Goal: Information Seeking & Learning: Learn about a topic

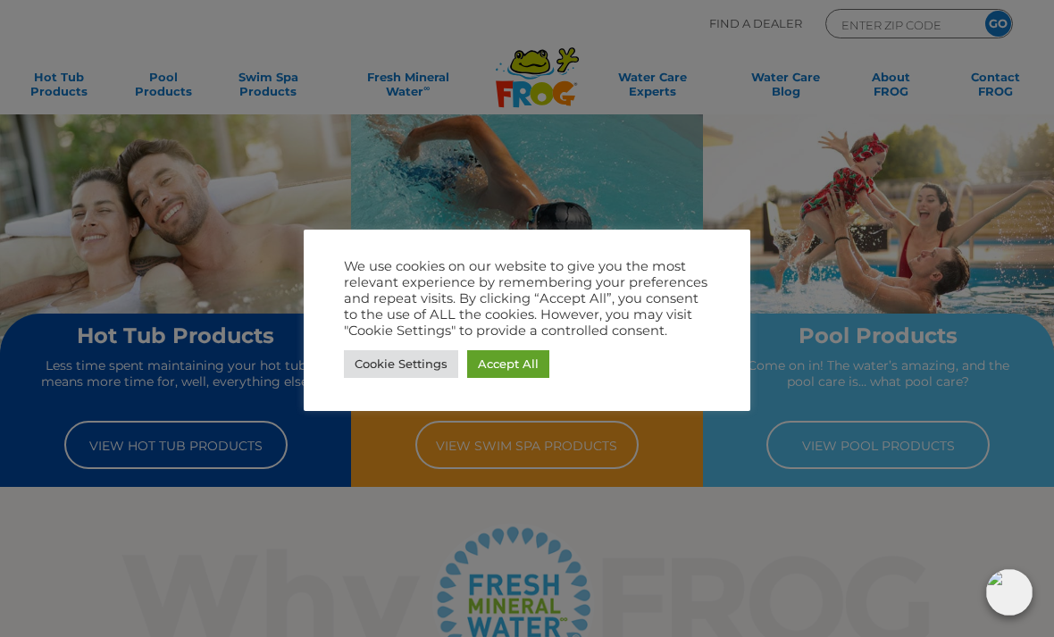
click at [428, 364] on link "Cookie Settings" at bounding box center [401, 364] width 114 height 28
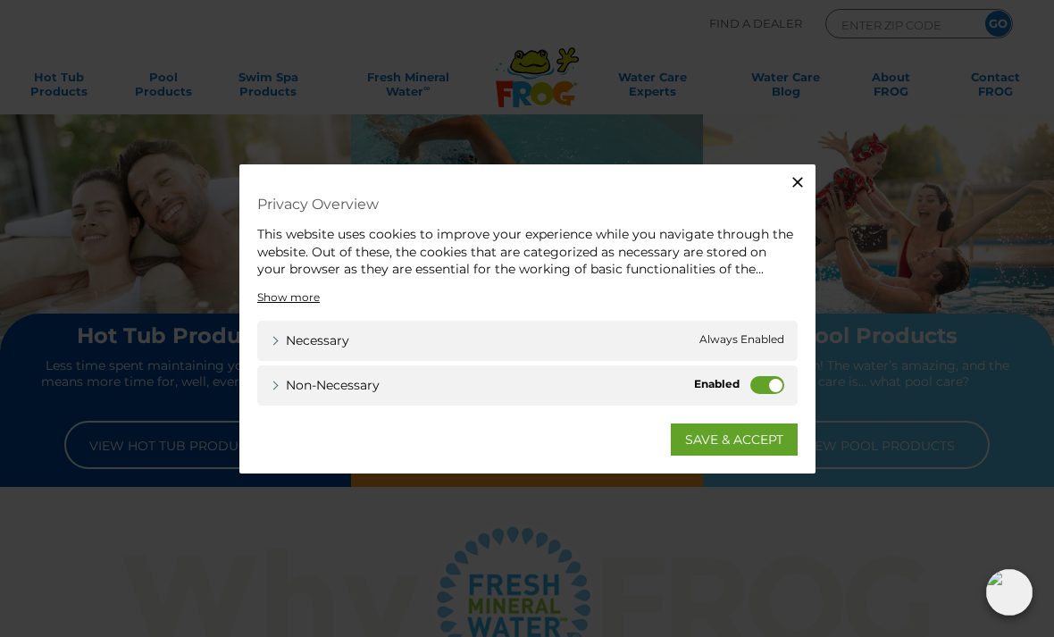
click at [772, 387] on label "Non-necessary" at bounding box center [767, 384] width 34 height 18
click at [0, 0] on input "Non-necessary" at bounding box center [0, 0] width 0 height 0
click at [705, 447] on link "SAVE & ACCEPT" at bounding box center [734, 438] width 127 height 32
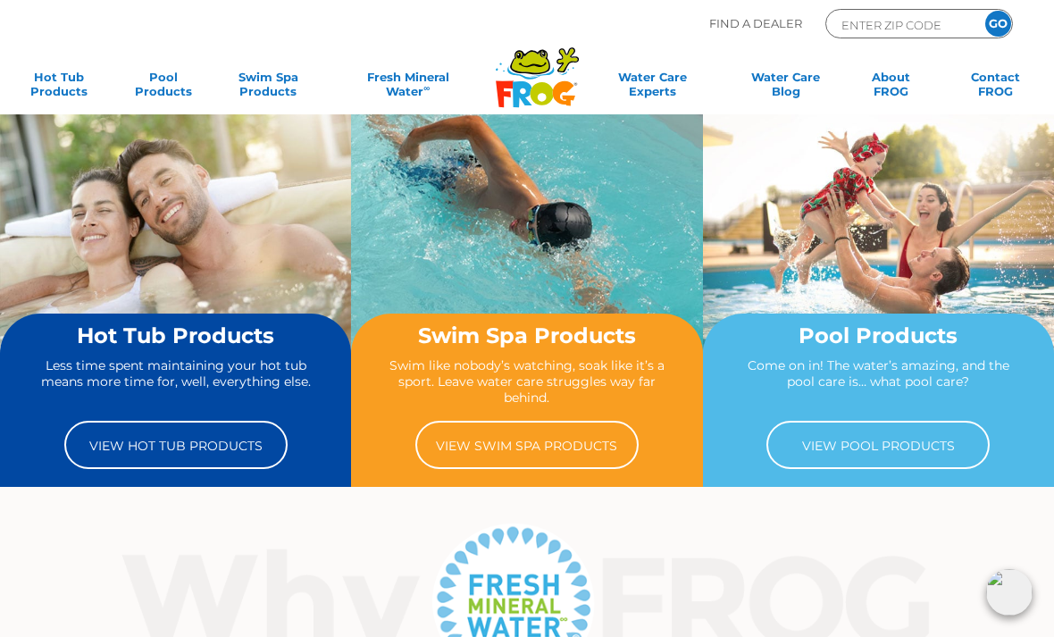
click at [842, 441] on link "View Pool Products" at bounding box center [877, 445] width 223 height 48
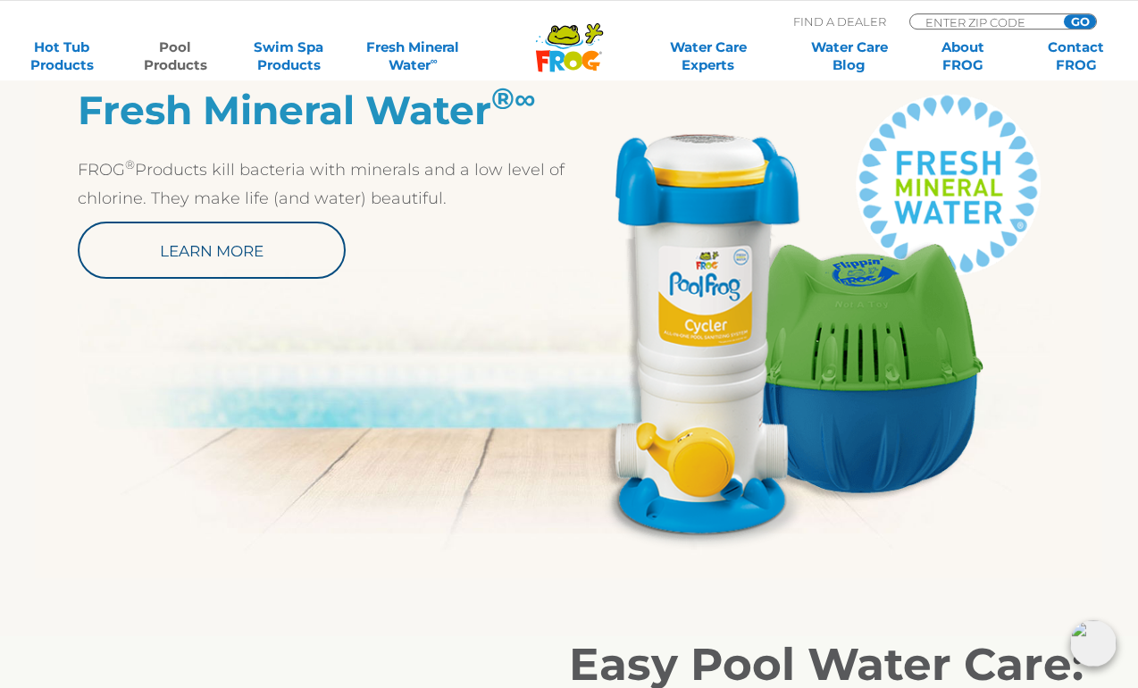
scroll to position [975, 0]
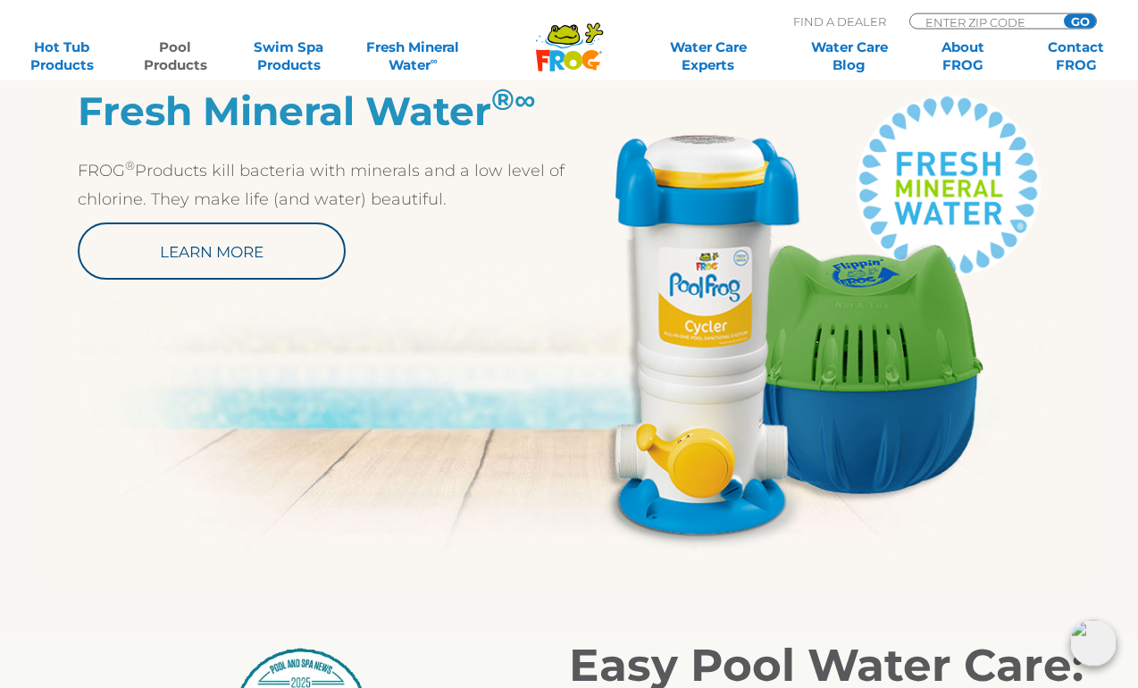
click at [204, 252] on link "Learn More" at bounding box center [212, 250] width 268 height 57
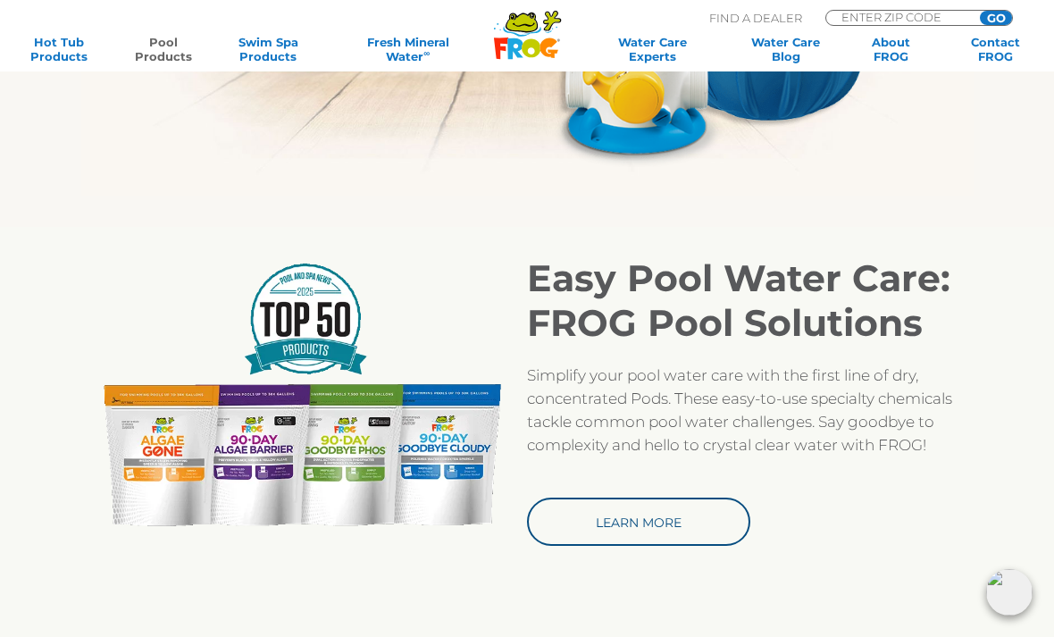
scroll to position [1113, 0]
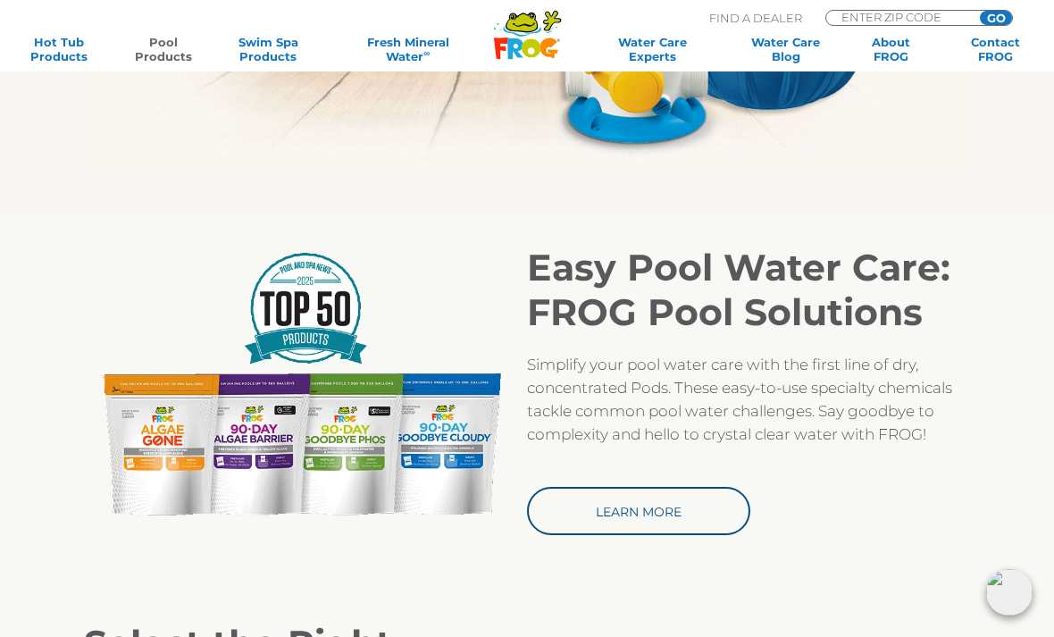
click at [642, 514] on link "Learn More" at bounding box center [638, 511] width 223 height 48
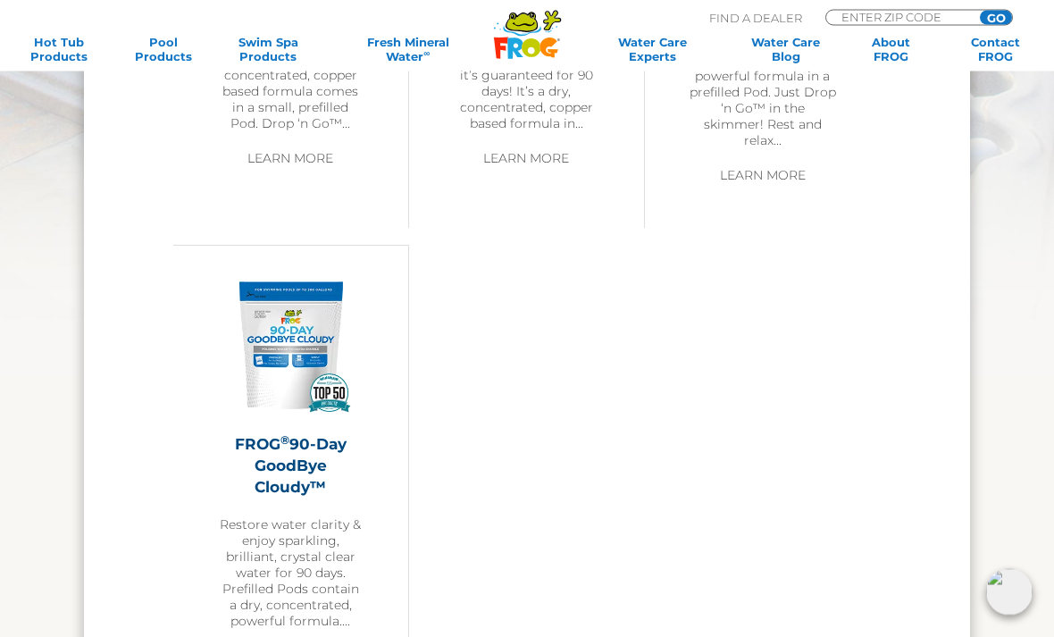
scroll to position [1991, 0]
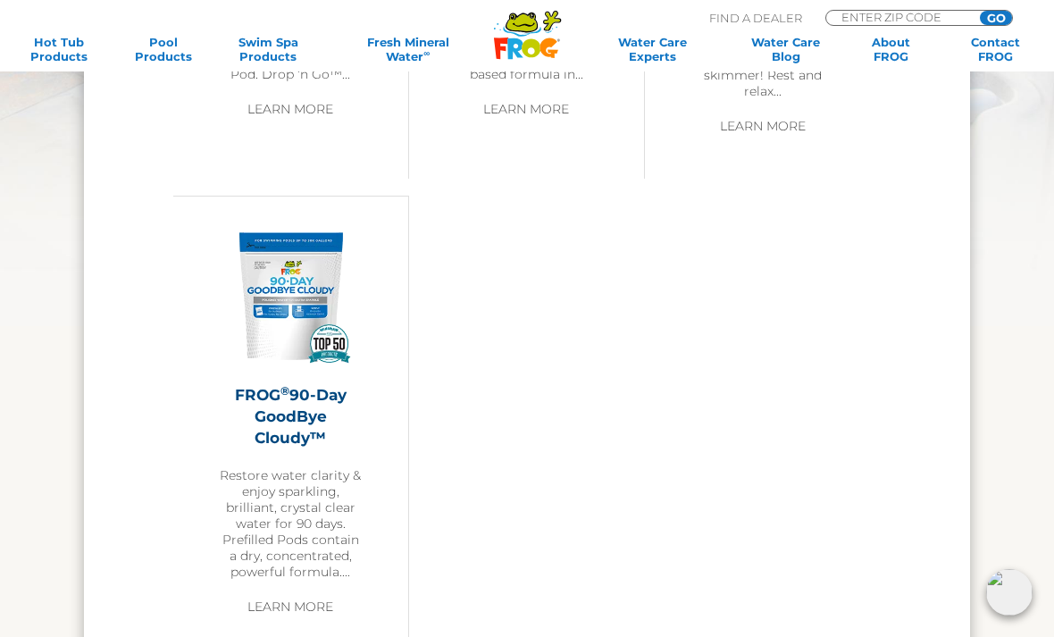
click at [289, 599] on link "Learn More" at bounding box center [290, 606] width 127 height 32
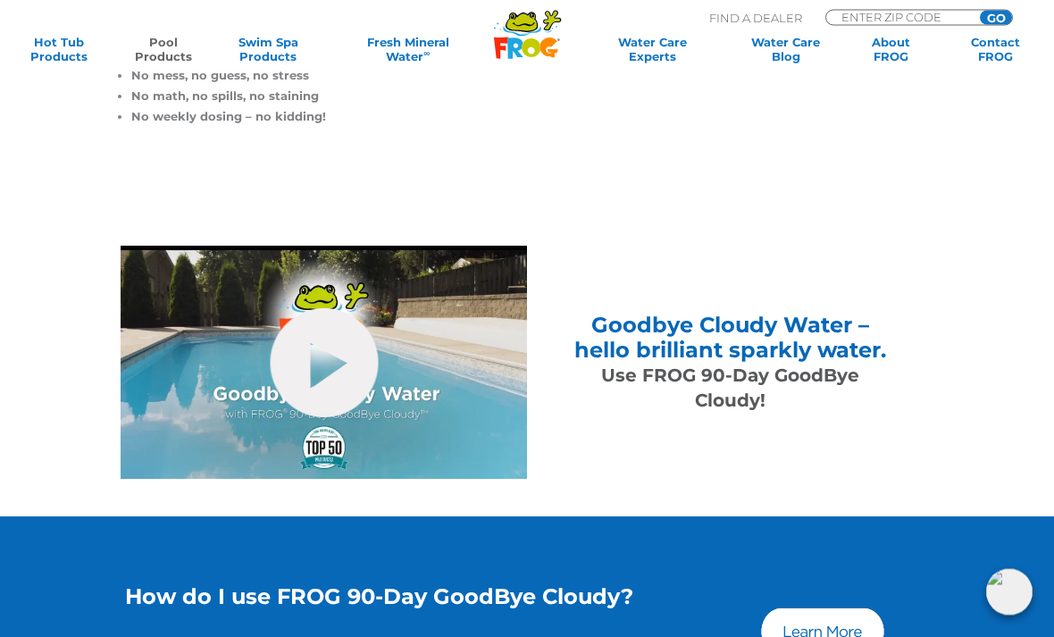
scroll to position [521, 0]
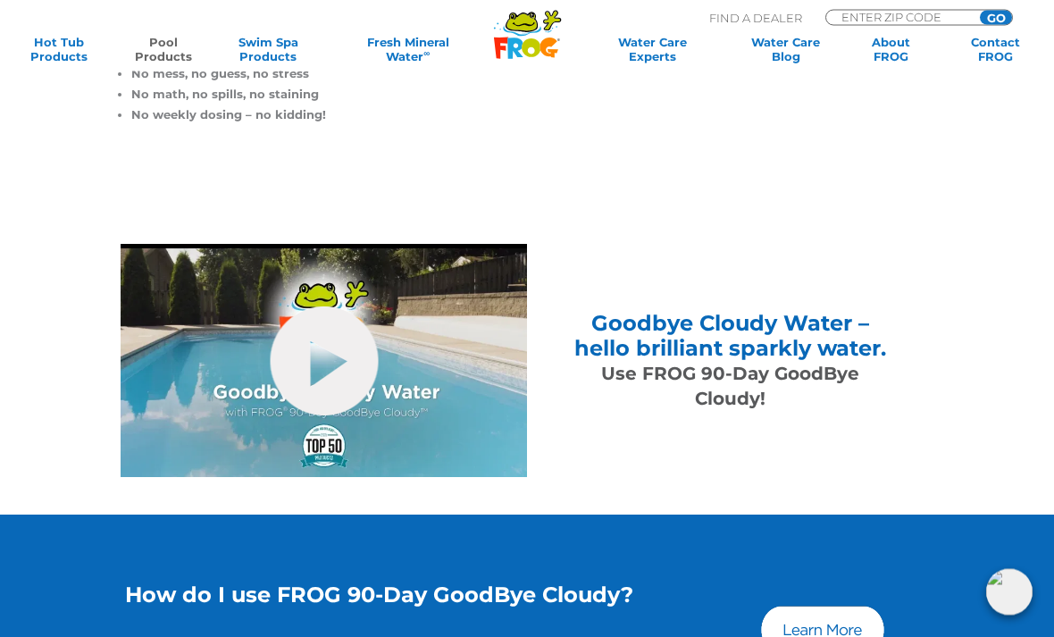
click at [323, 363] on link "hide-me" at bounding box center [324, 361] width 108 height 109
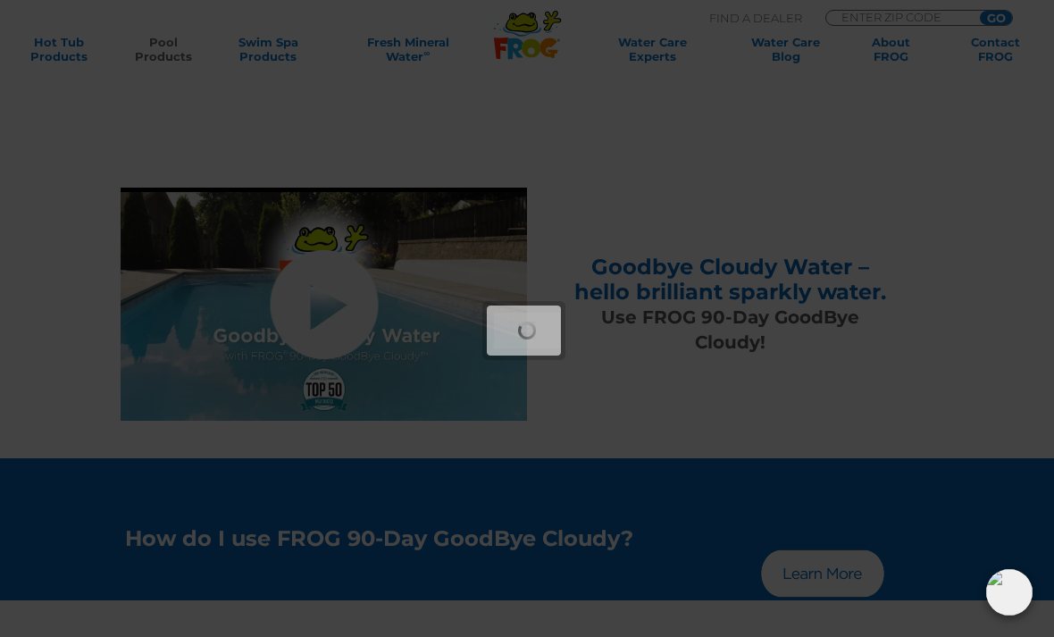
scroll to position [579, 0]
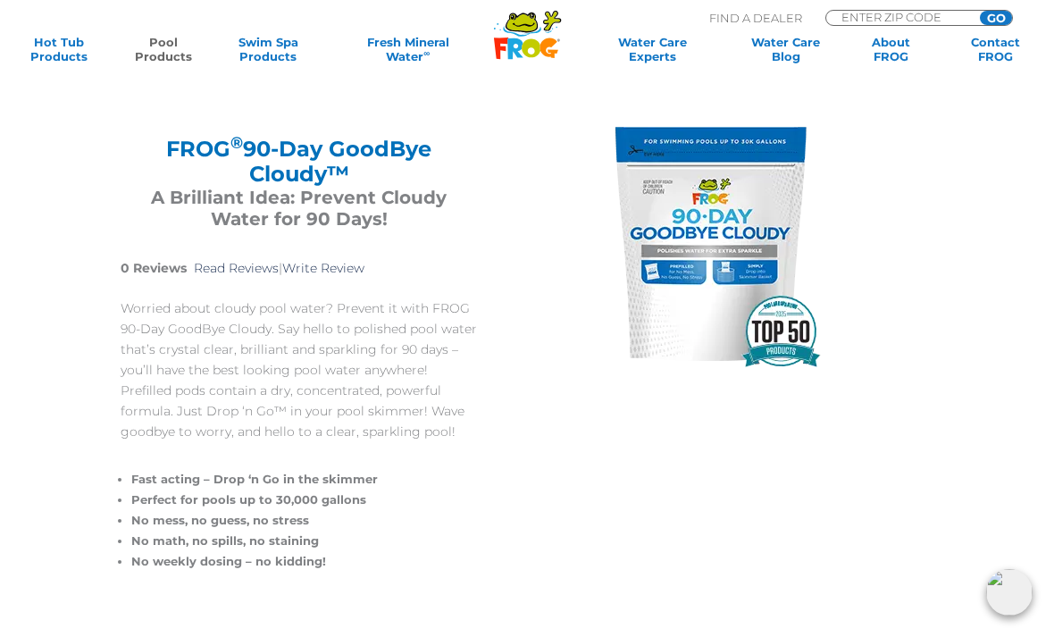
scroll to position [0, 0]
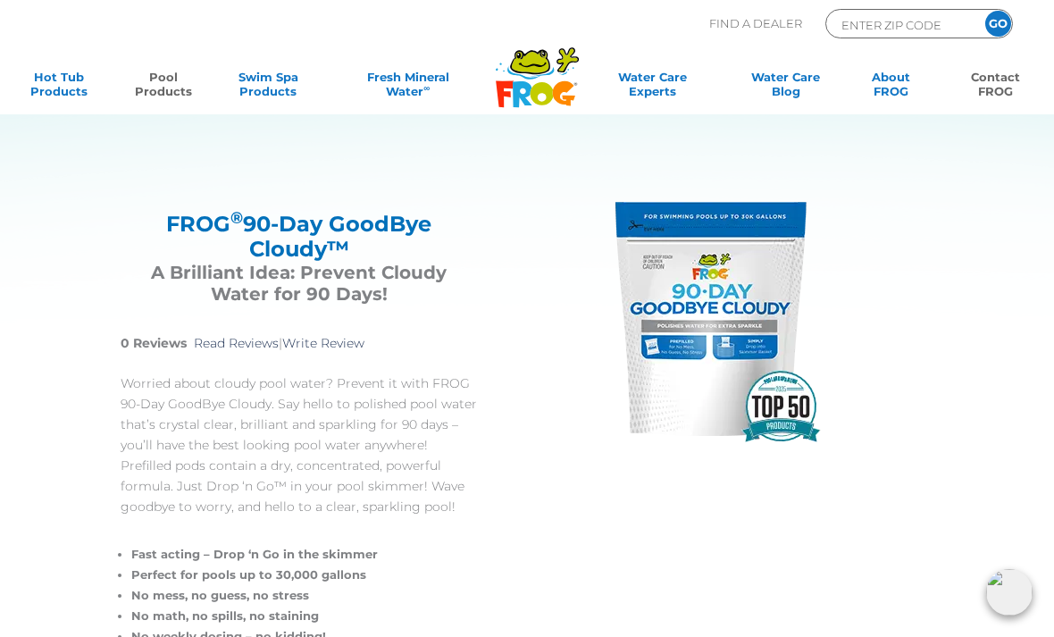
click at [1006, 71] on link "Contact FROG" at bounding box center [995, 88] width 81 height 36
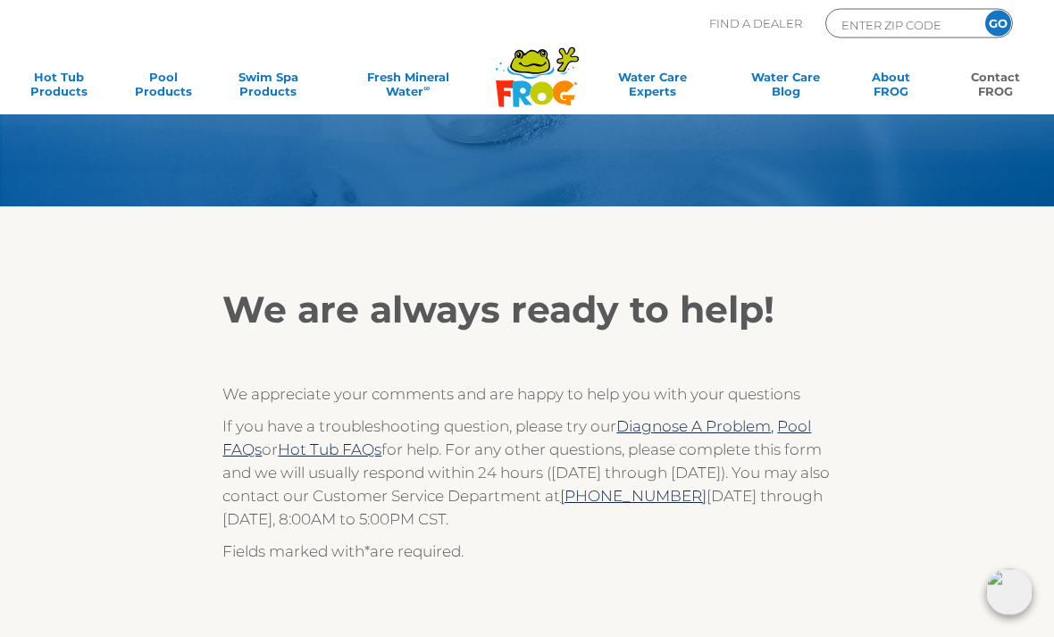
scroll to position [66, 0]
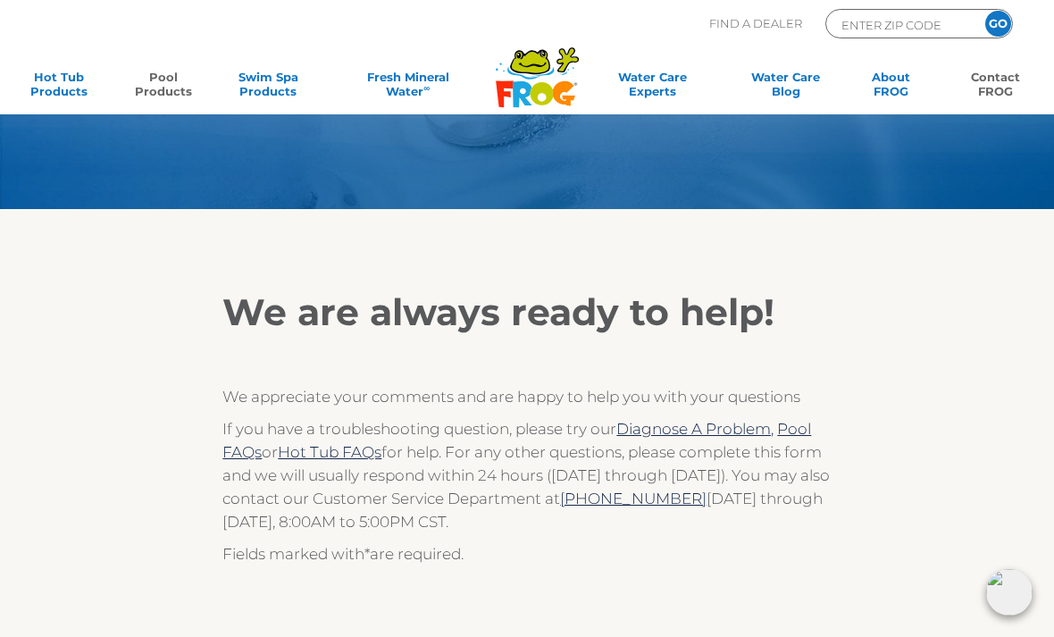
click at [166, 82] on link "Pool Products" at bounding box center [162, 88] width 81 height 36
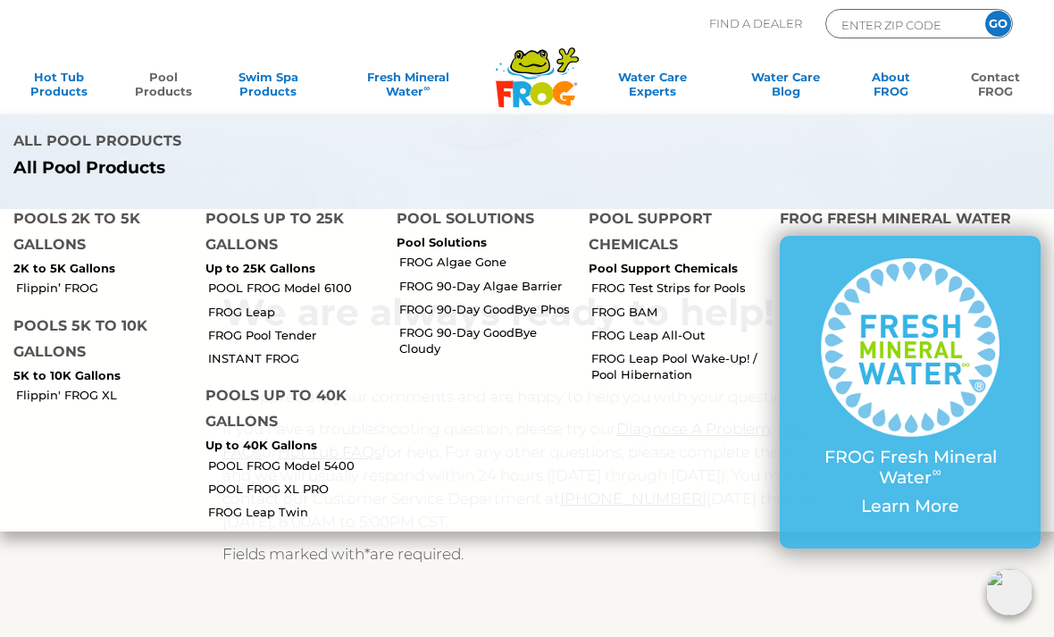
click at [475, 324] on link "FROG 90-Day GoodBye Cloudy" at bounding box center [487, 340] width 176 height 32
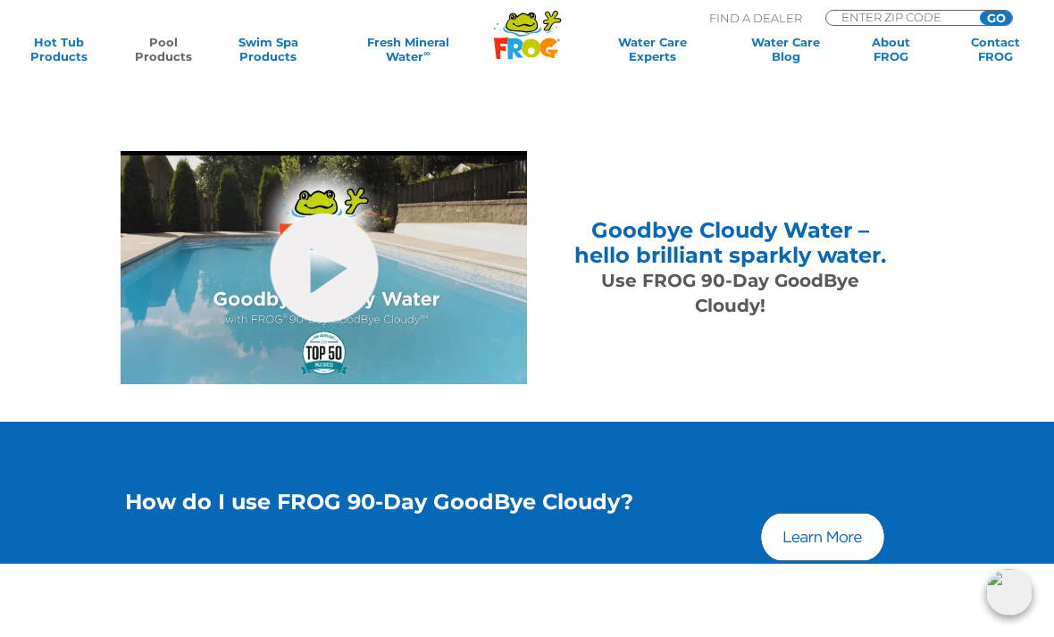
scroll to position [614, 0]
click at [831, 531] on img at bounding box center [822, 538] width 129 height 54
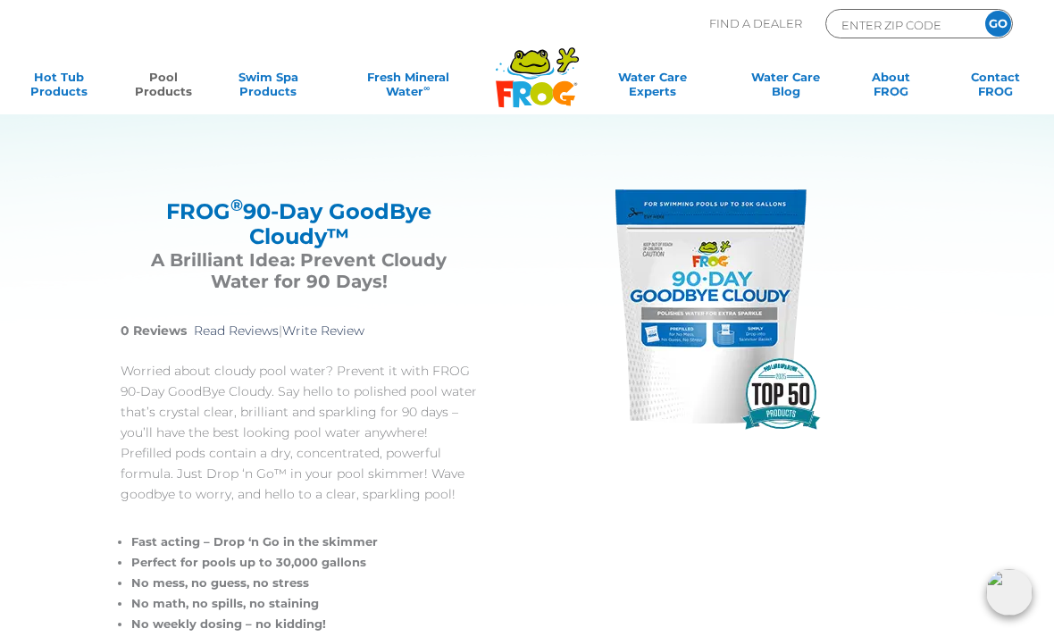
scroll to position [0, 0]
